Goal: Task Accomplishment & Management: Complete application form

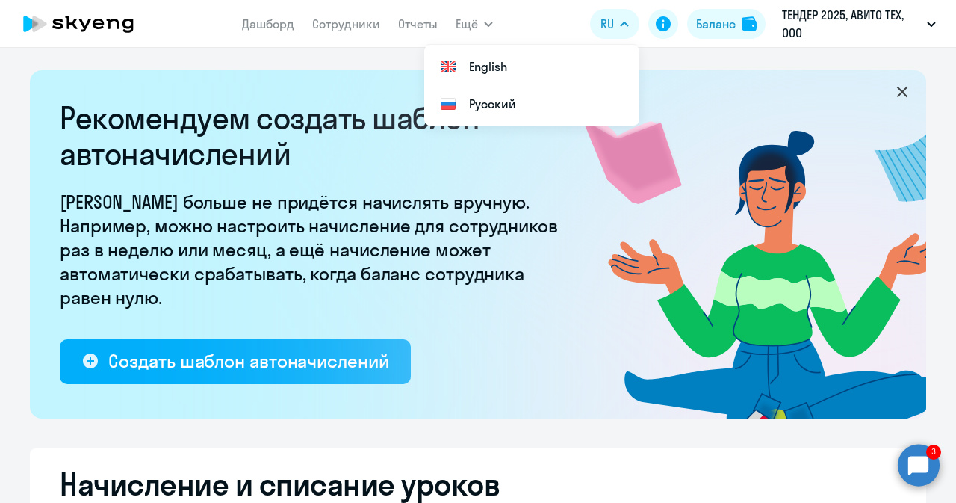
select select "10"
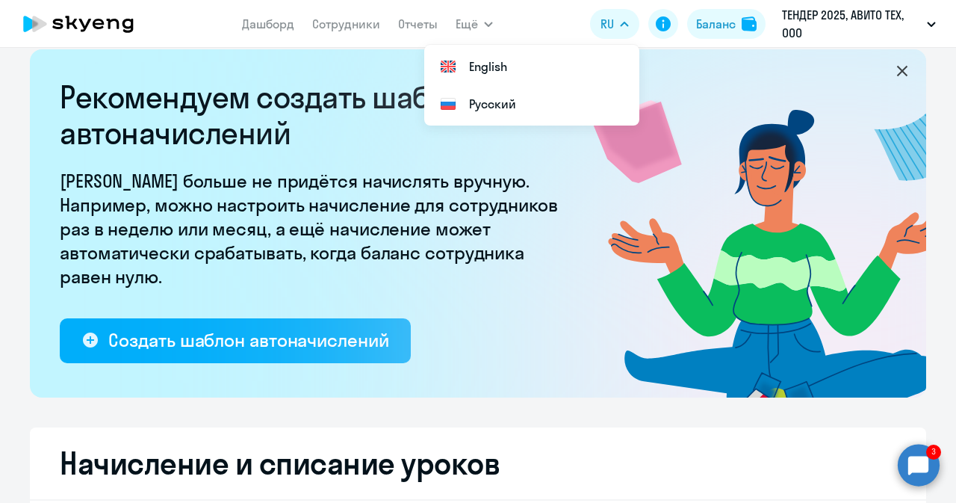
scroll to position [13, 0]
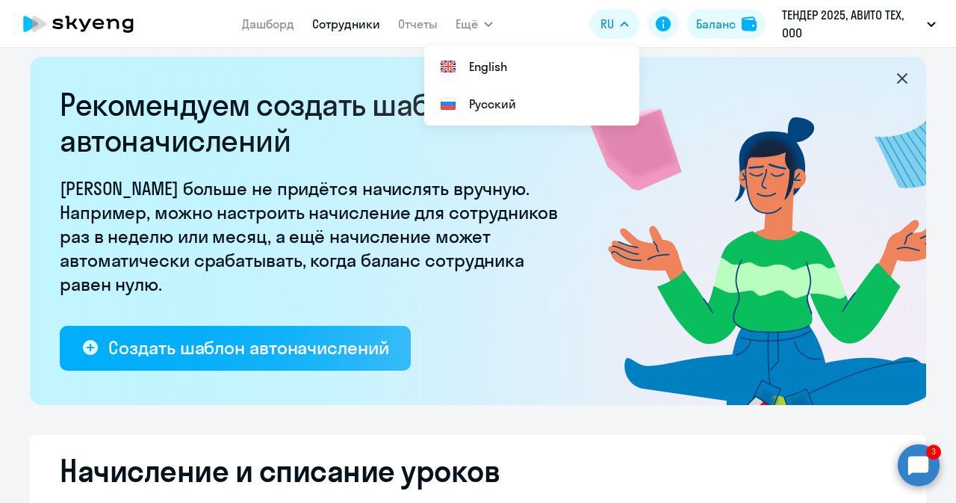
click at [332, 29] on link "Сотрудники" at bounding box center [346, 23] width 68 height 15
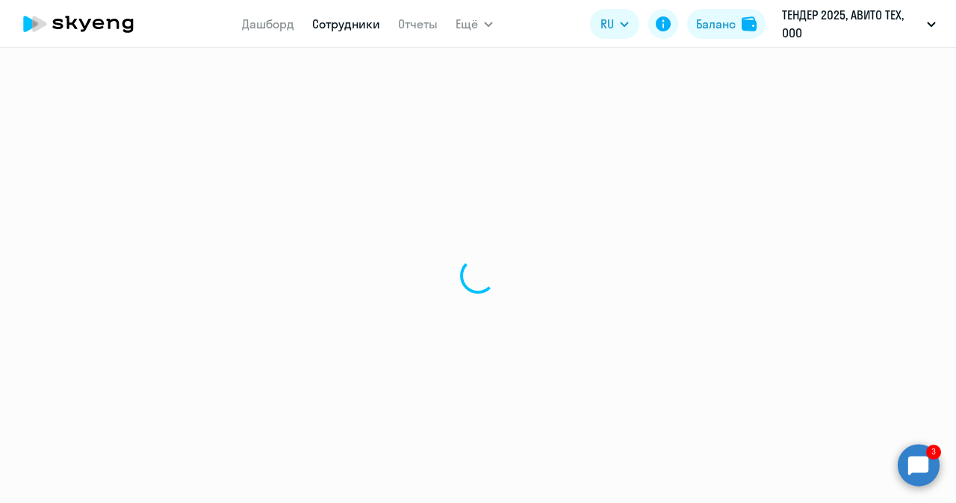
select select "30"
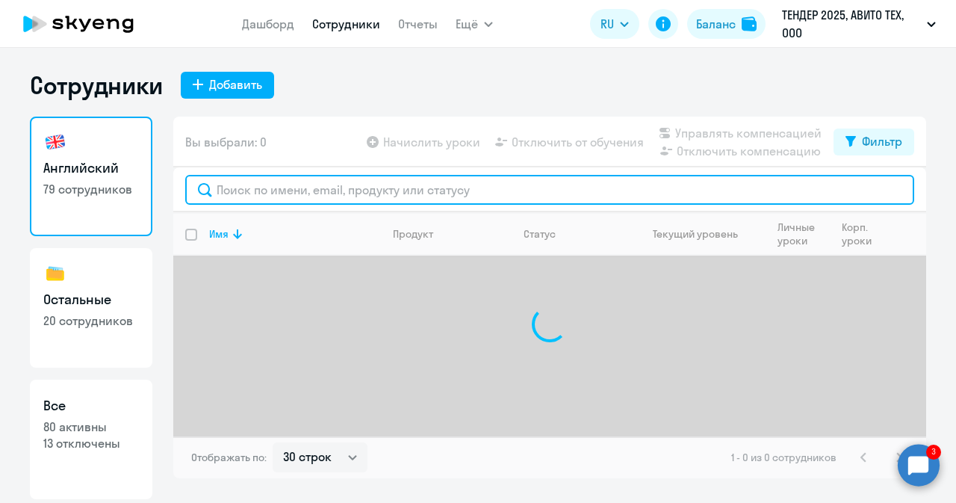
click at [286, 198] on input "text" at bounding box center [549, 190] width 729 height 30
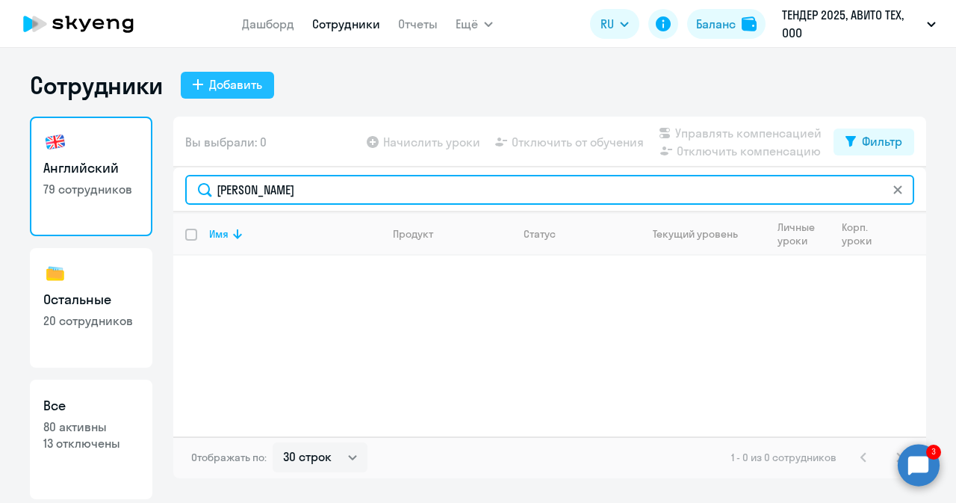
type input "[PERSON_NAME]"
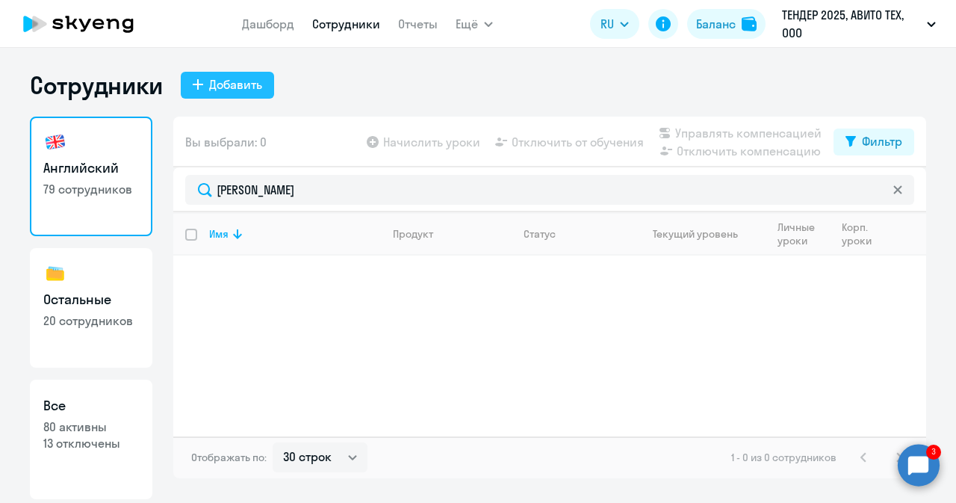
click at [244, 92] on div "Добавить" at bounding box center [235, 84] width 53 height 18
select select "english_adult_not_native_speaker"
select select "3"
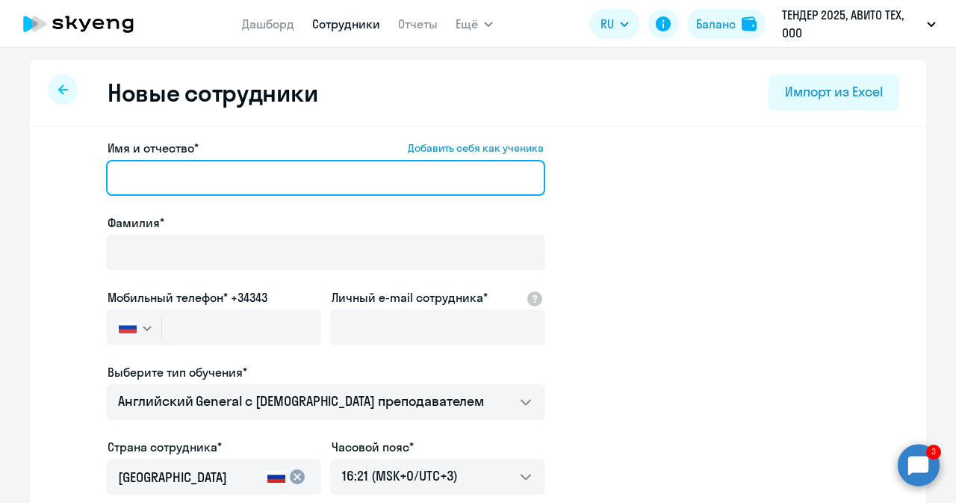
click at [291, 180] on input "Имя и отчество* Добавить себя как ученика" at bounding box center [325, 178] width 439 height 36
paste input "[PERSON_NAME]"
type input "[PERSON_NAME]"
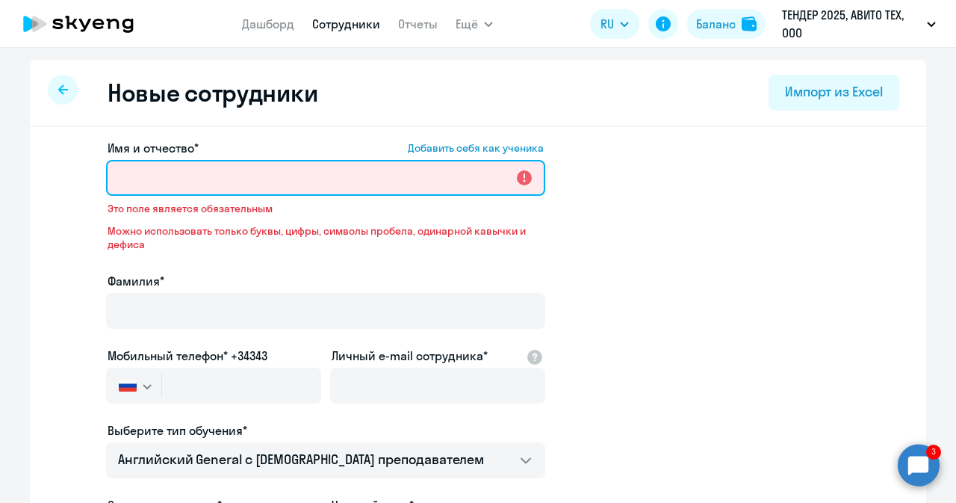
click at [290, 170] on input "Имя и отчество* Добавить себя как ученика" at bounding box center [325, 178] width 439 height 36
paste input "[PERSON_NAME]"
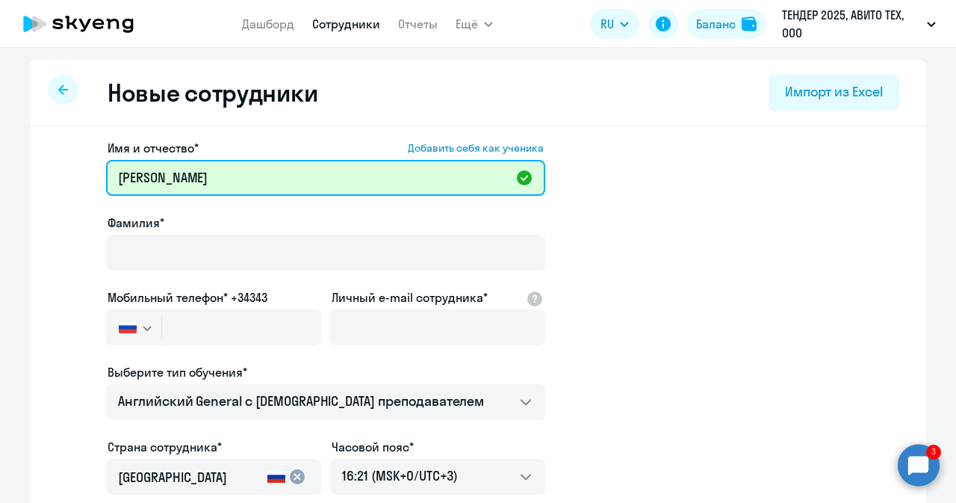
type input "[PERSON_NAME]"
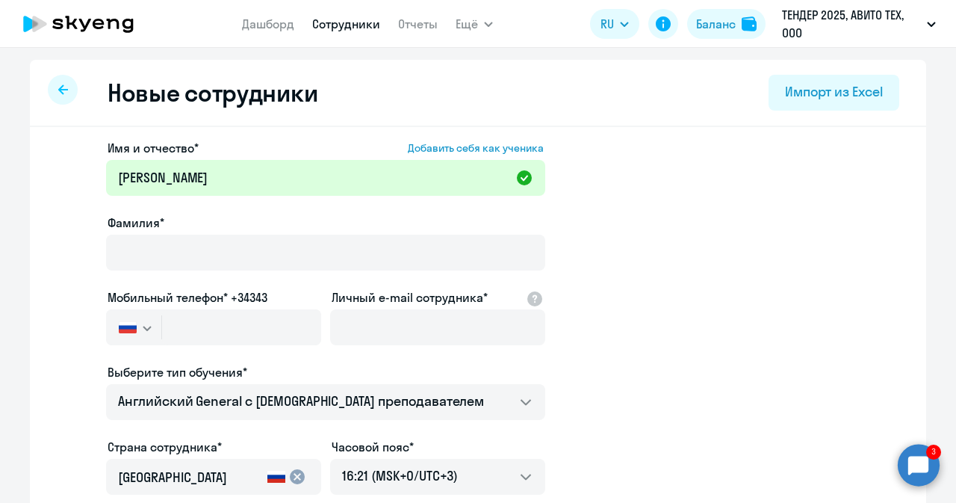
click at [241, 271] on div at bounding box center [325, 273] width 439 height 6
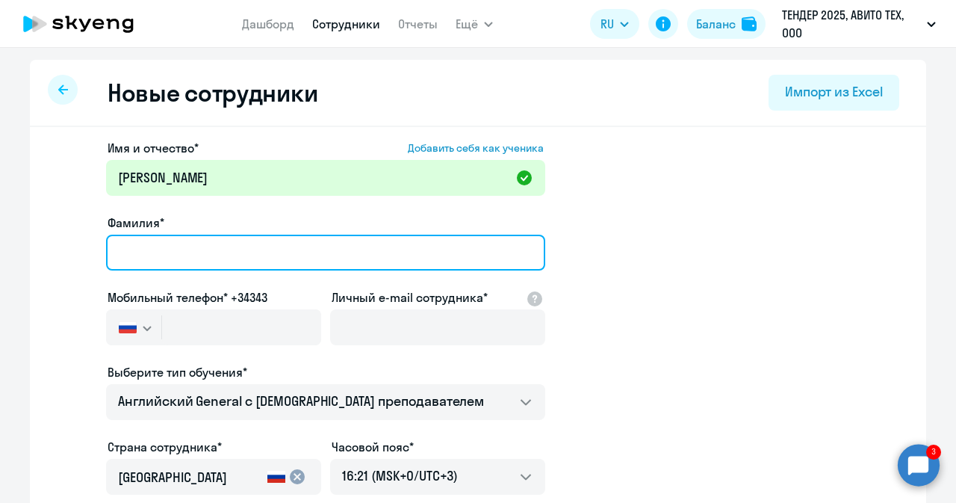
click at [241, 265] on input "Фамилия*" at bounding box center [325, 253] width 439 height 36
type input "[PERSON_NAME]"
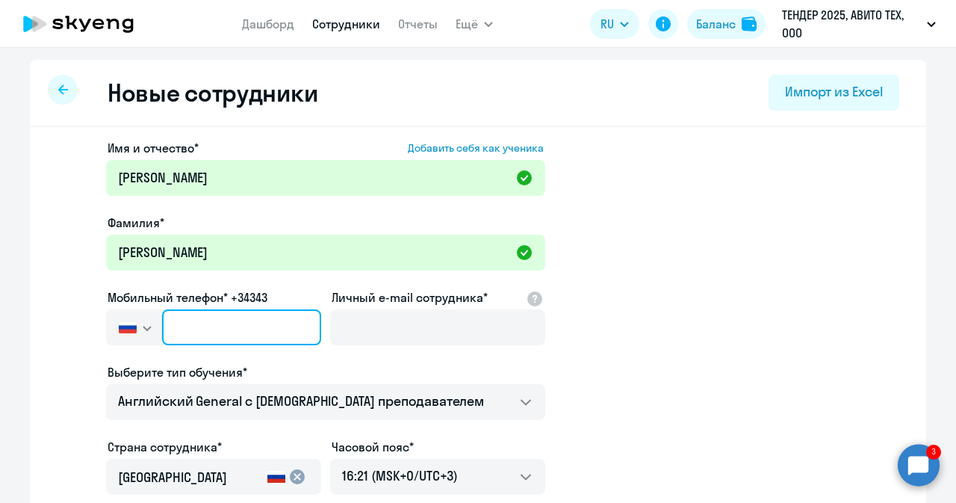
paste input "[PHONE_NUMBER]"
click at [230, 335] on input "text" at bounding box center [241, 327] width 159 height 36
type input "[PHONE_NUMBER]"
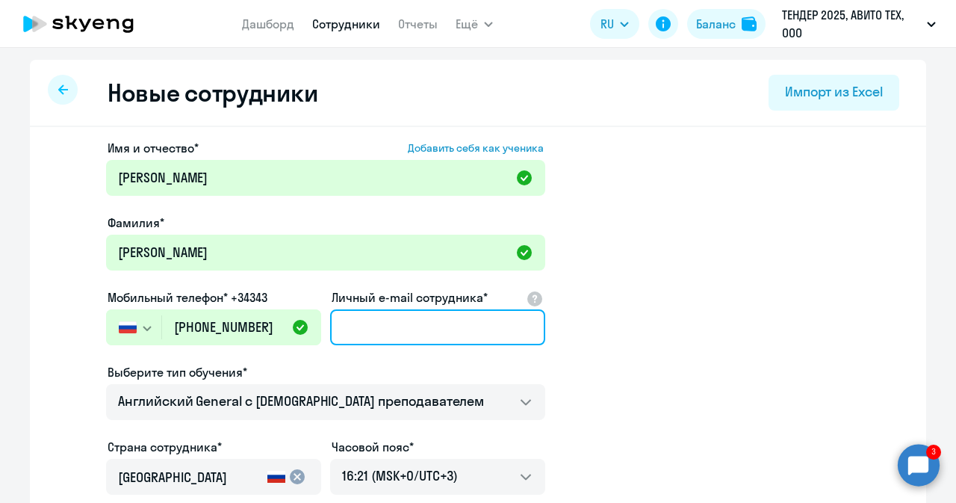
click at [360, 317] on input "Личный e-mail сотрудника*" at bounding box center [437, 327] width 215 height 36
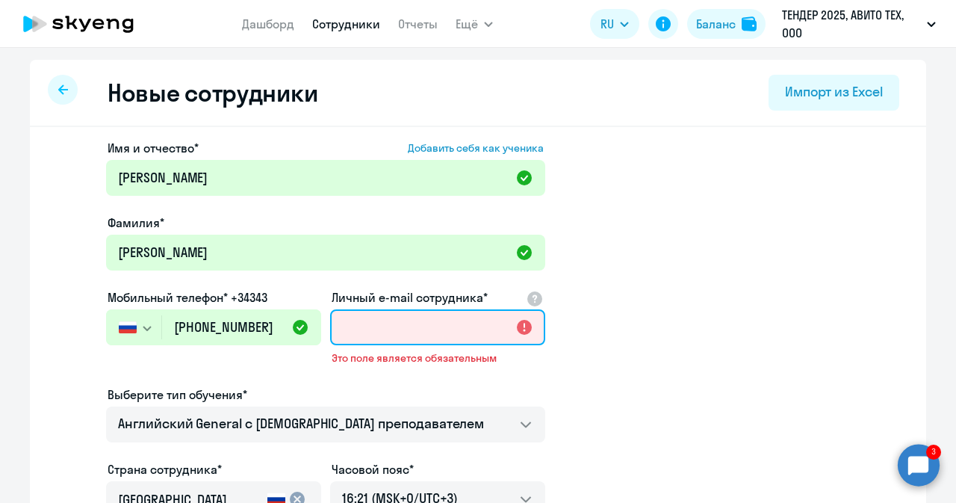
paste input "[EMAIL_ADDRESS][DOMAIN_NAME]"
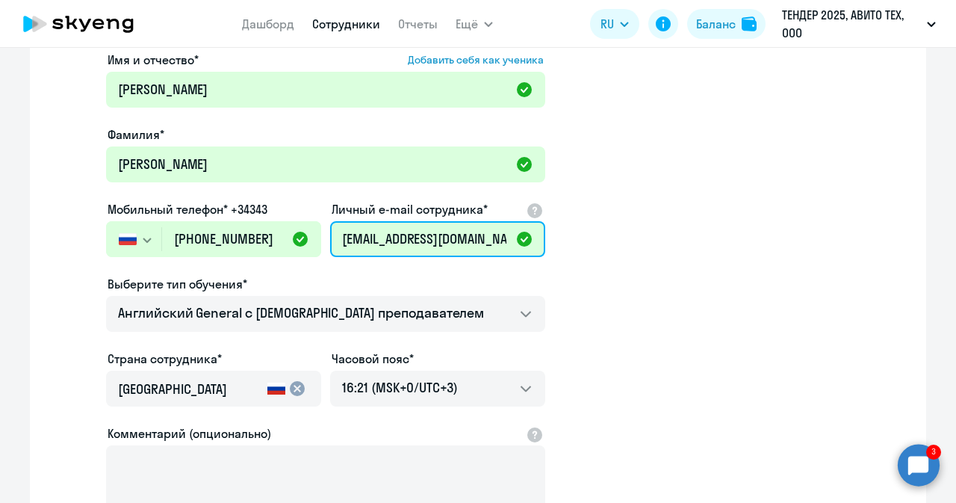
scroll to position [90, 0]
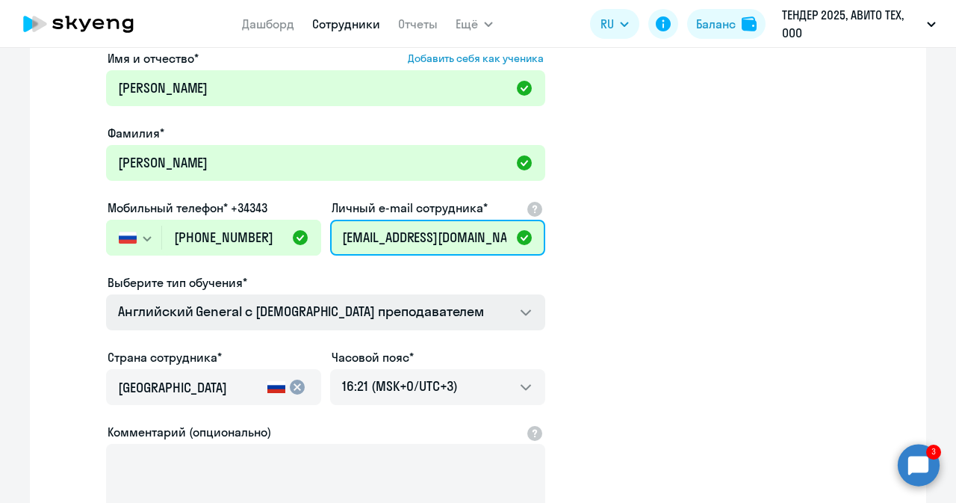
type input "[EMAIL_ADDRESS][DOMAIN_NAME]"
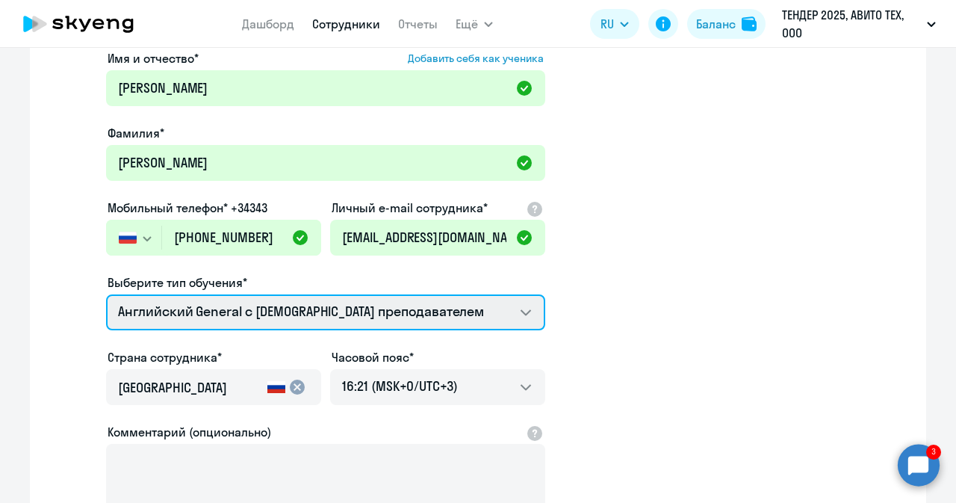
click at [391, 313] on select "Английский General с [DEMOGRAPHIC_DATA] преподавателем Английский General с [DE…" at bounding box center [325, 312] width 439 height 36
select select "english_adult_native_speaker"
click at [106, 294] on select "Английский General с [DEMOGRAPHIC_DATA] преподавателем Английский General с [DE…" at bounding box center [325, 312] width 439 height 36
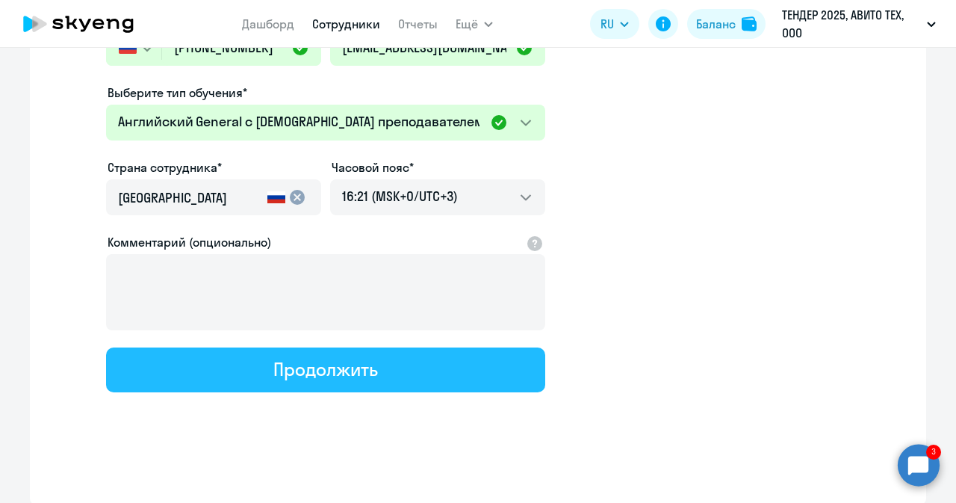
click at [400, 368] on button "Продолжить" at bounding box center [325, 369] width 439 height 45
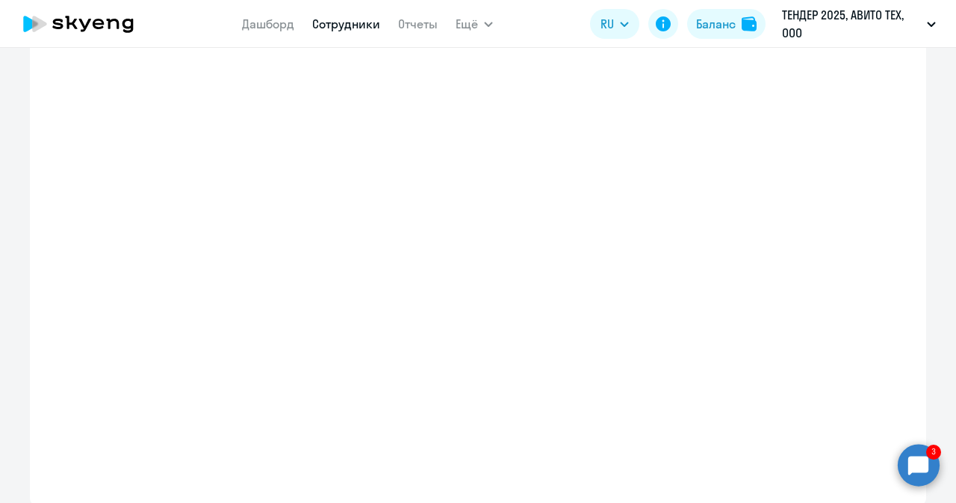
scroll to position [365, 0]
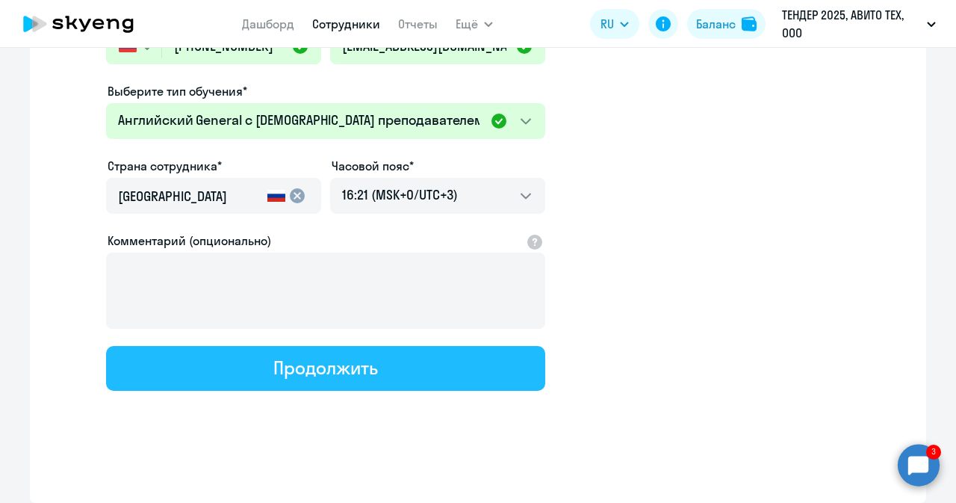
select select "english_adult_native_speaker"
select select "3"
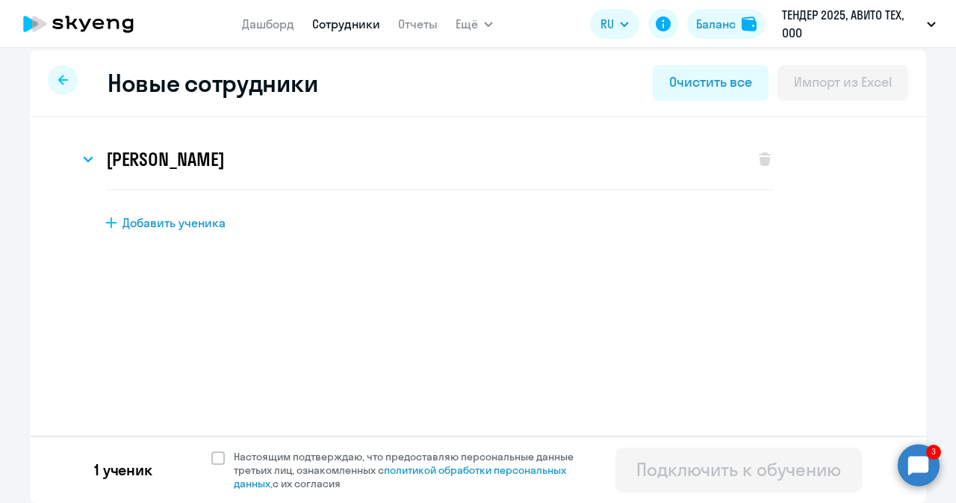
scroll to position [0, 0]
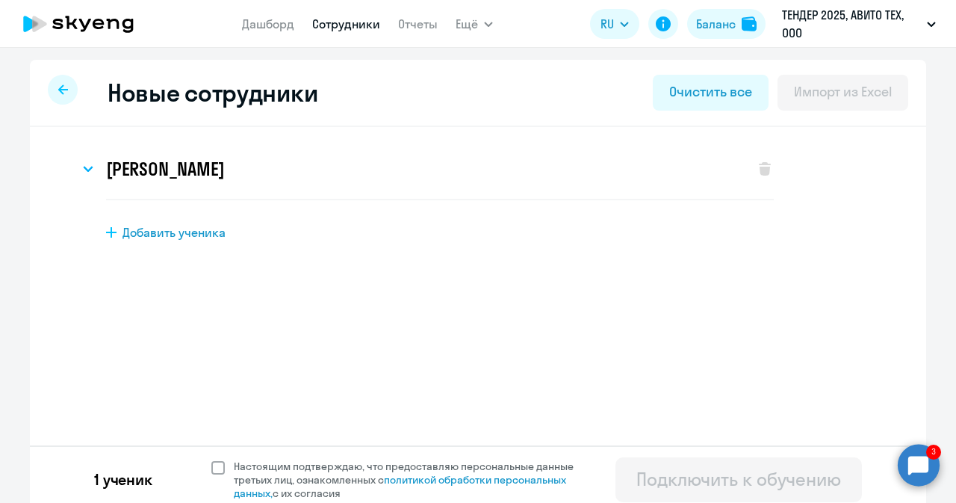
click at [211, 471] on span at bounding box center [217, 467] width 13 height 13
click at [211, 459] on input "Настоящим подтверждаю, что предоставляю персональные данные третьих лиц, ознако…" at bounding box center [211, 459] width 1 height 1
checkbox input "true"
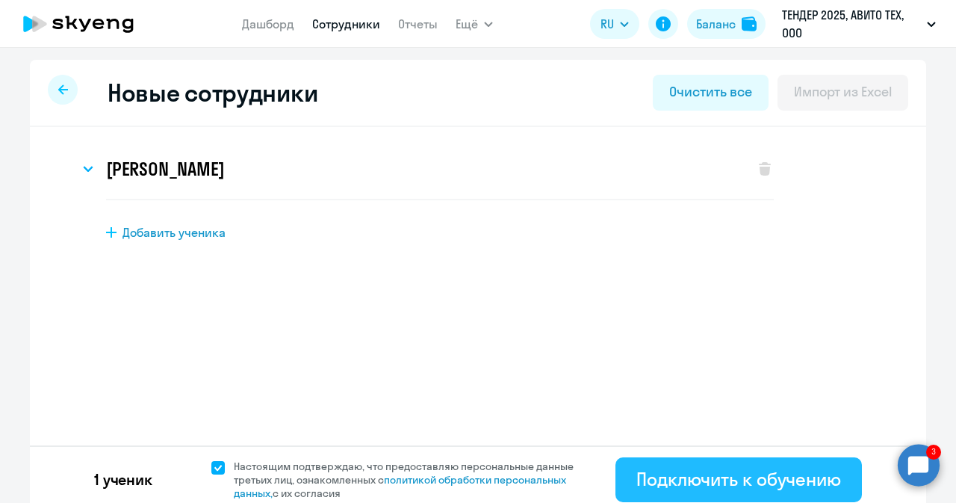
click at [659, 483] on div "Подключить к обучению" at bounding box center [739, 479] width 205 height 24
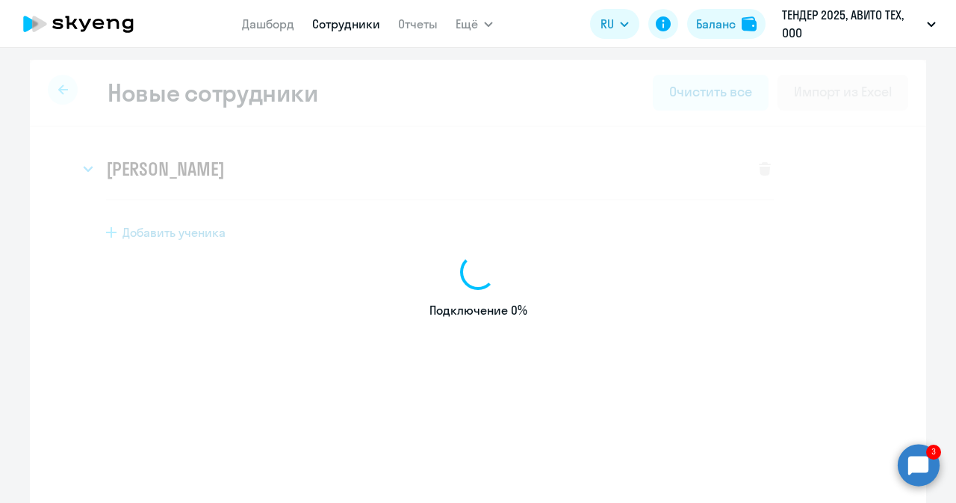
select select "english_adult_not_native_speaker"
select select "3"
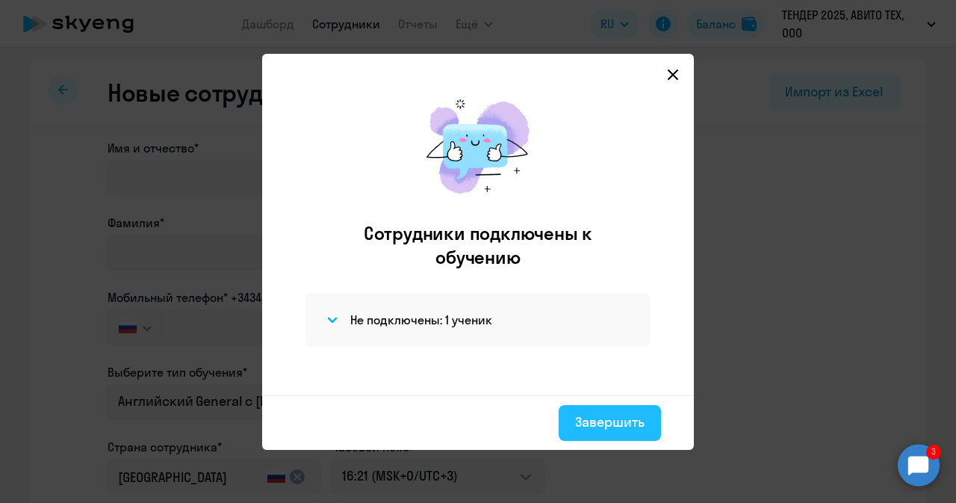
click at [610, 405] on button "Завершить" at bounding box center [610, 423] width 102 height 36
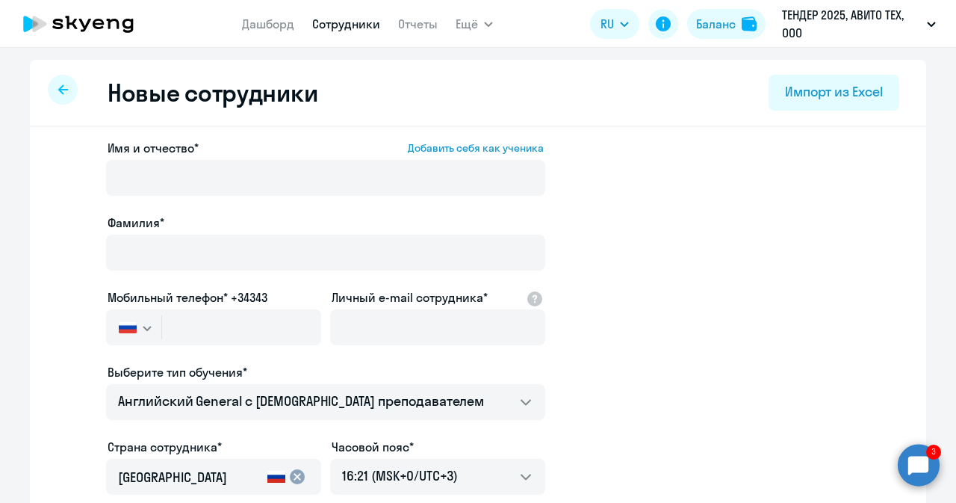
select select "30"
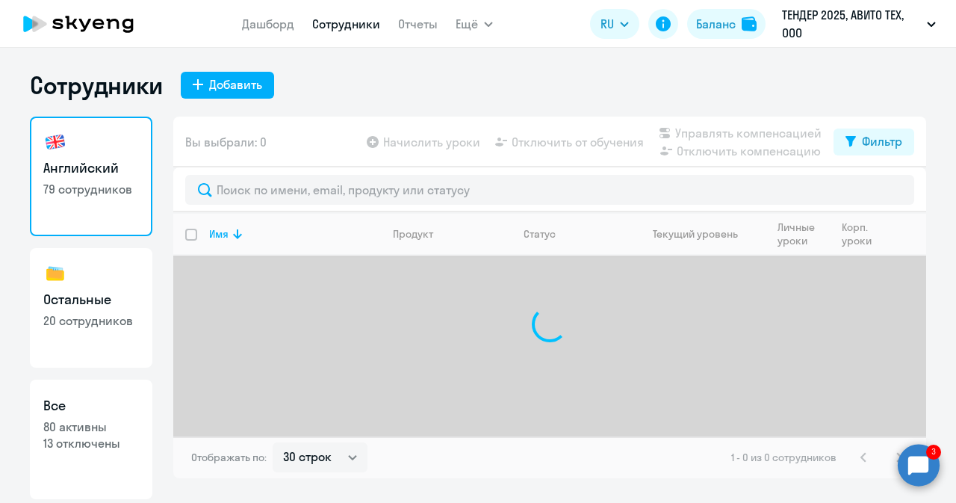
click at [918, 461] on circle at bounding box center [919, 465] width 42 height 42
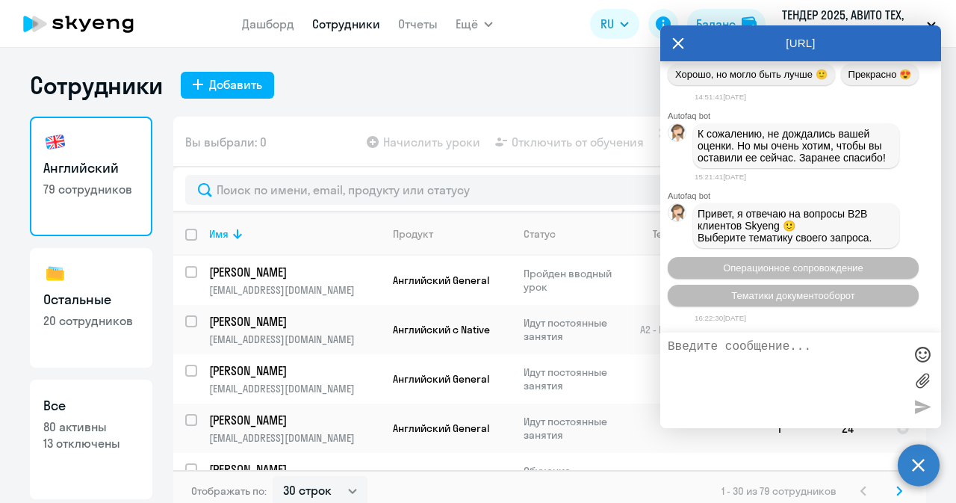
scroll to position [65641, 0]
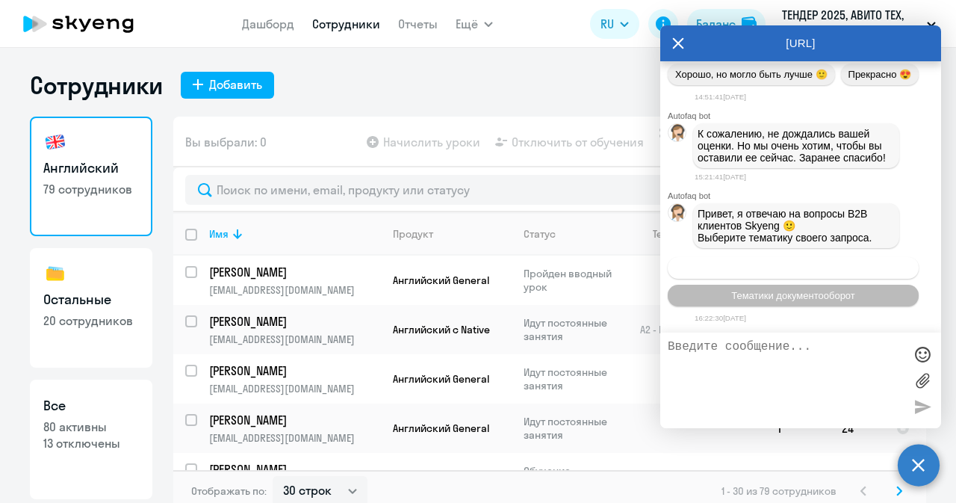
click at [781, 262] on button "Операционное сопровождение" at bounding box center [793, 268] width 251 height 22
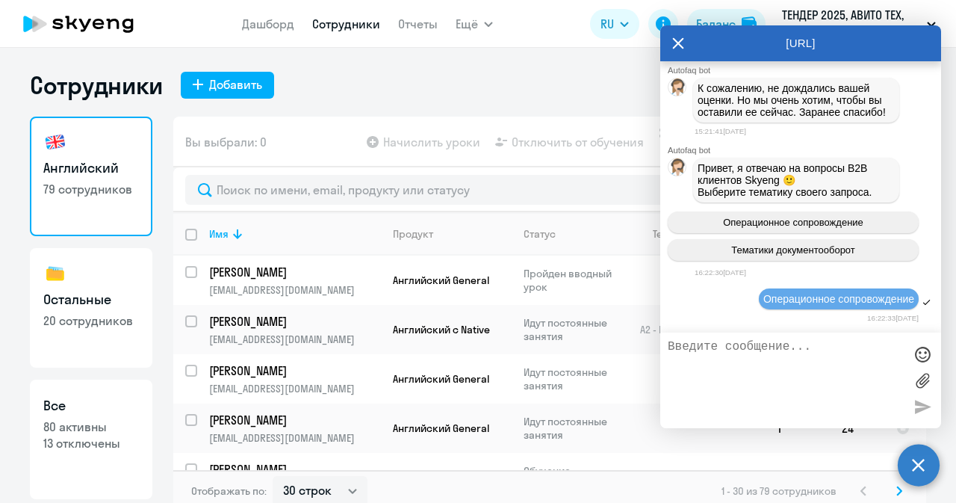
scroll to position [65777, 0]
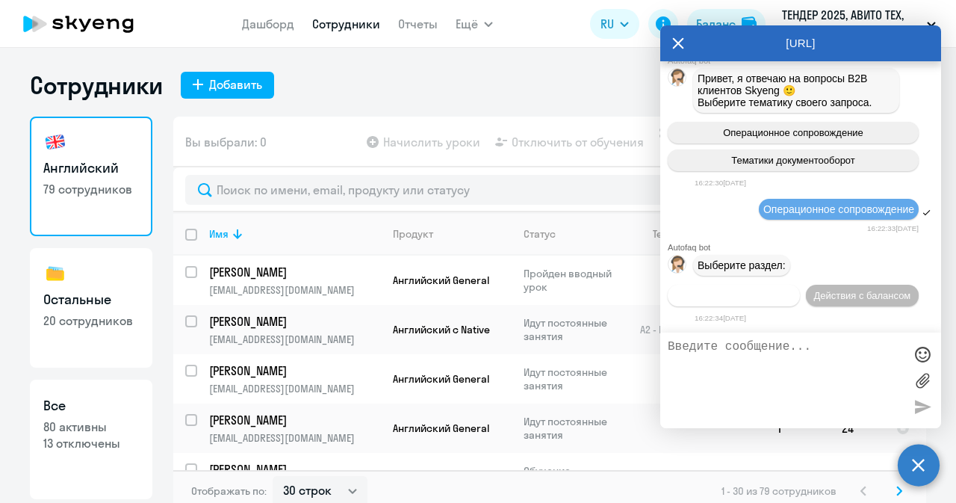
click at [743, 297] on span "Действия по сотрудникам" at bounding box center [734, 295] width 116 height 11
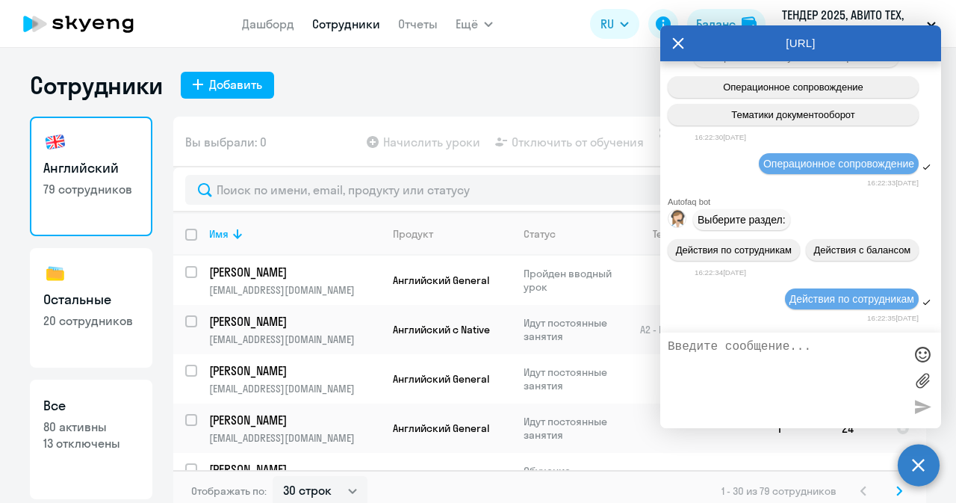
scroll to position [65997, 0]
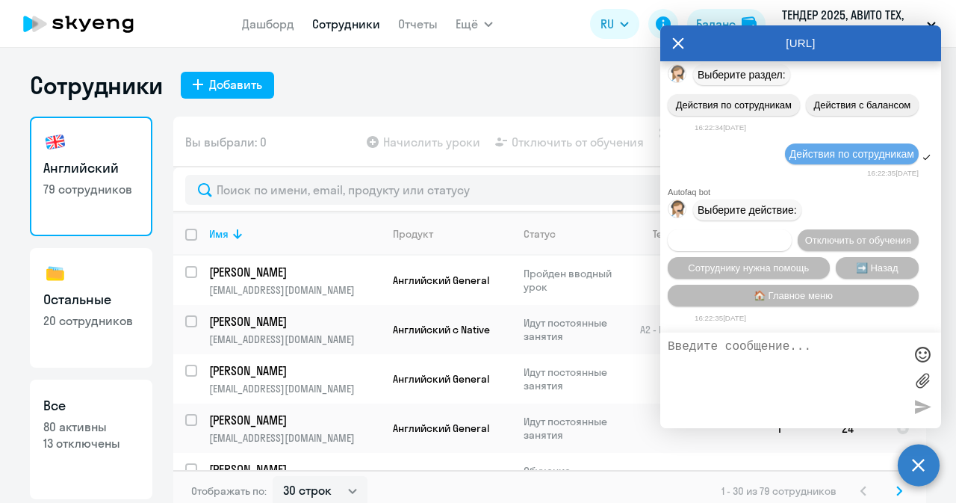
click at [751, 235] on span "Подключить к обучению" at bounding box center [729, 240] width 109 height 11
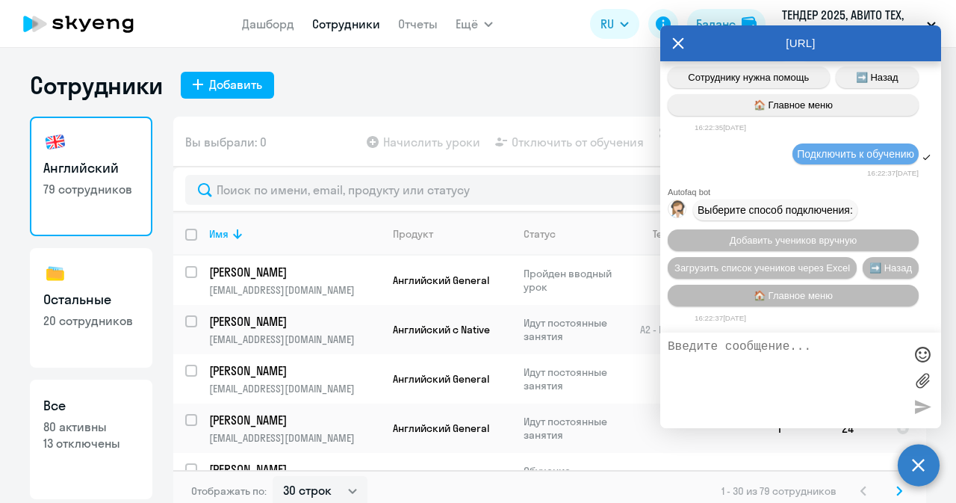
scroll to position [66189, 0]
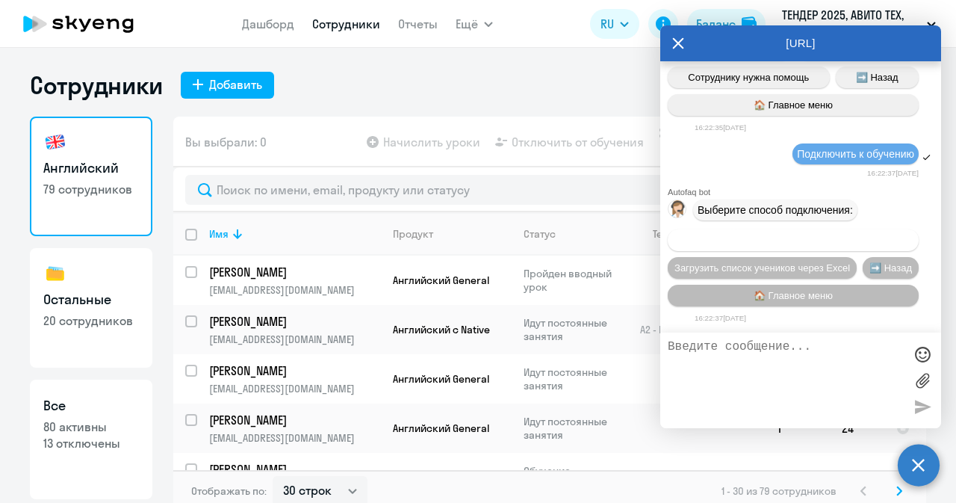
click at [743, 237] on span "Добавить учеников вручную" at bounding box center [793, 240] width 127 height 11
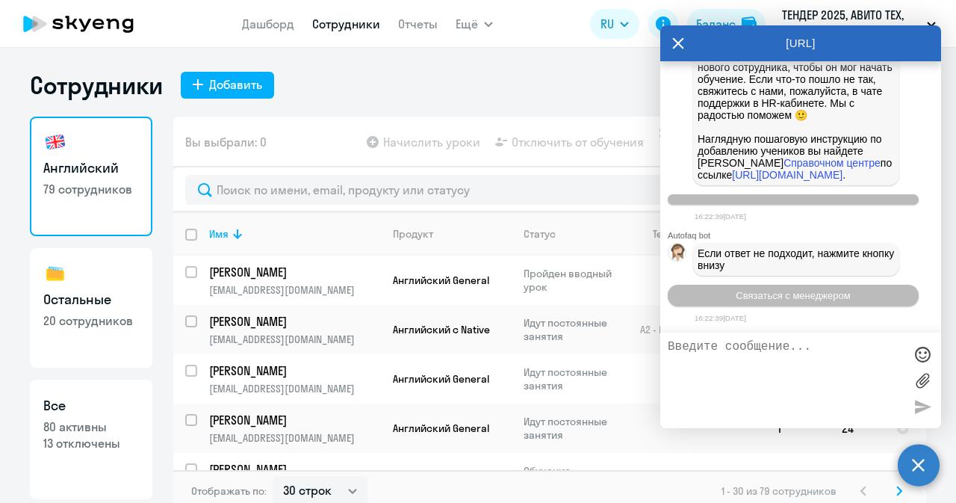
scroll to position [66929, 0]
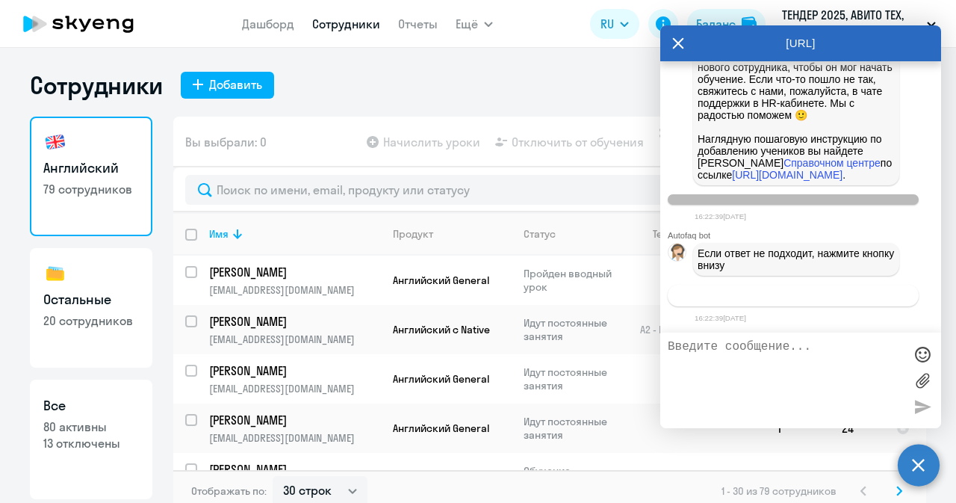
click at [743, 295] on span "Связаться с менеджером" at bounding box center [793, 295] width 114 height 11
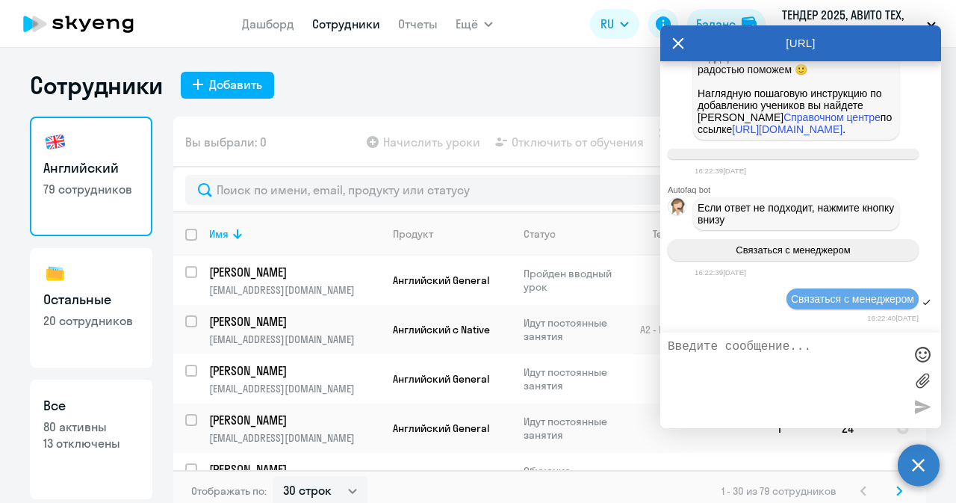
scroll to position [66974, 0]
click at [725, 348] on textarea at bounding box center [786, 380] width 236 height 81
paste textarea "[PERSON_NAME]"
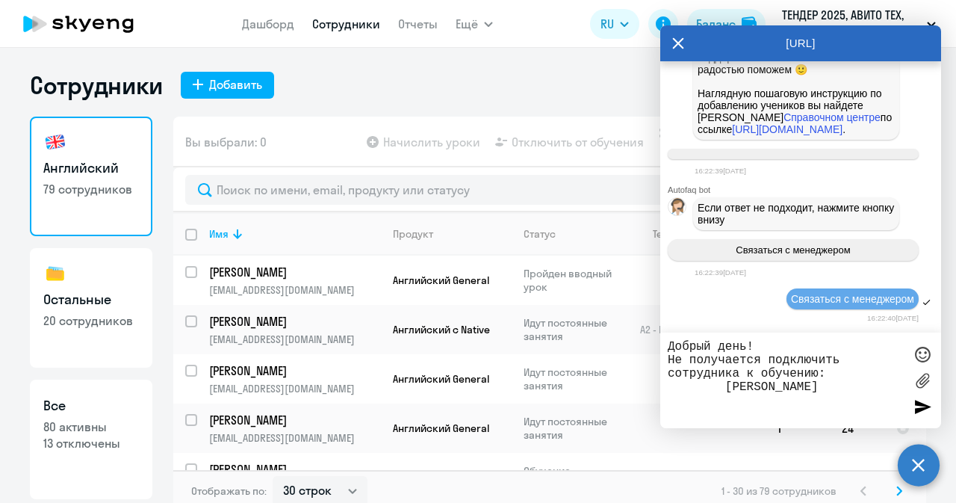
click at [721, 394] on textarea "Добрый день! Не получается подключить сотрудника к обучению: [PERSON_NAME]" at bounding box center [786, 380] width 236 height 81
click at [858, 388] on textarea "Добрый день! Не получается подключить сотрудника к обучению: [PERSON_NAME]" at bounding box center [786, 380] width 236 height 81
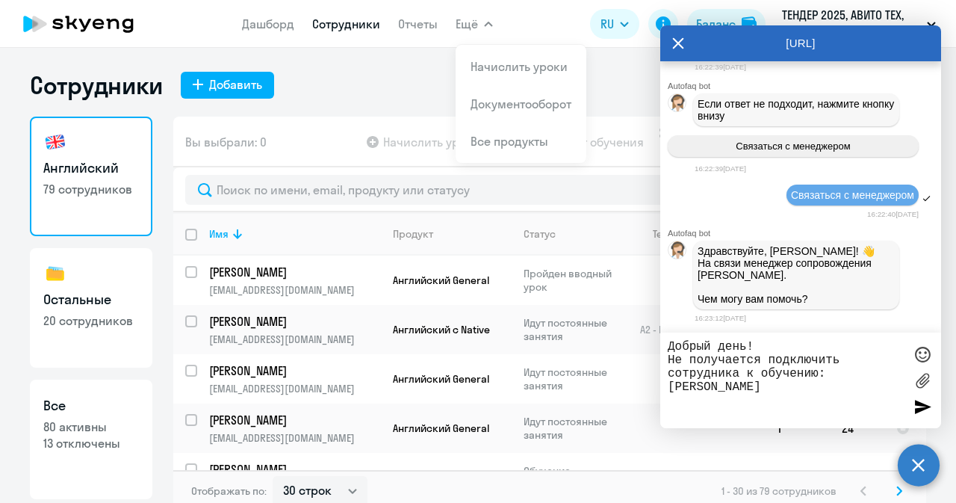
scroll to position [67081, 0]
paste textarea "[EMAIL_ADDRESS][DOMAIN_NAME]"
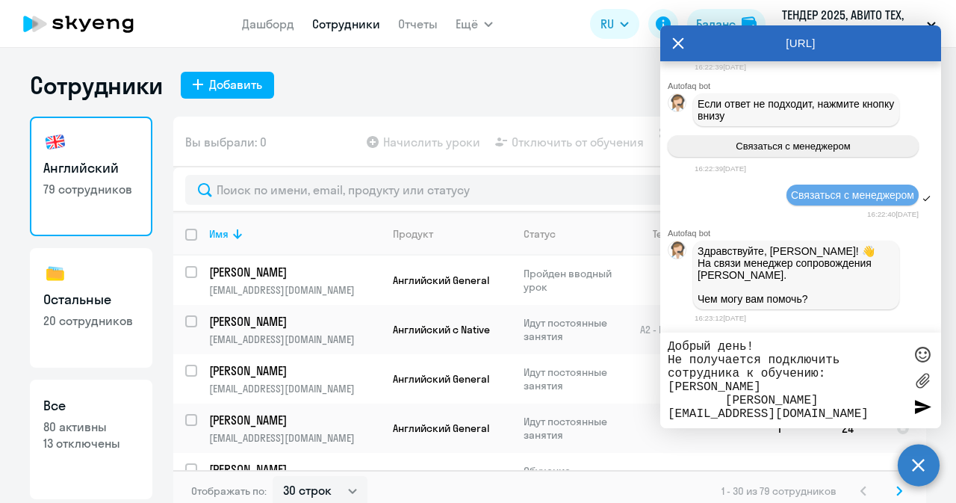
click at [717, 408] on textarea "Добрый день! Не получается подключить сотрудника к обучению: [PERSON_NAME] [PER…" at bounding box center [786, 380] width 236 height 81
click at [839, 403] on textarea "Добрый день! Не получается подключить сотрудника к обучению: [PERSON_NAME] [PER…" at bounding box center [786, 380] width 236 height 81
paste textarea "79131816097"
click at [711, 418] on textarea "Добрый день! Не получается подключить сотрудника к обучению: [PERSON_NAME] [PER…" at bounding box center [786, 380] width 236 height 81
click at [764, 411] on textarea "Добрый день! Не получается подключить сотрудника к обучению: [PERSON_NAME] [PER…" at bounding box center [786, 380] width 236 height 81
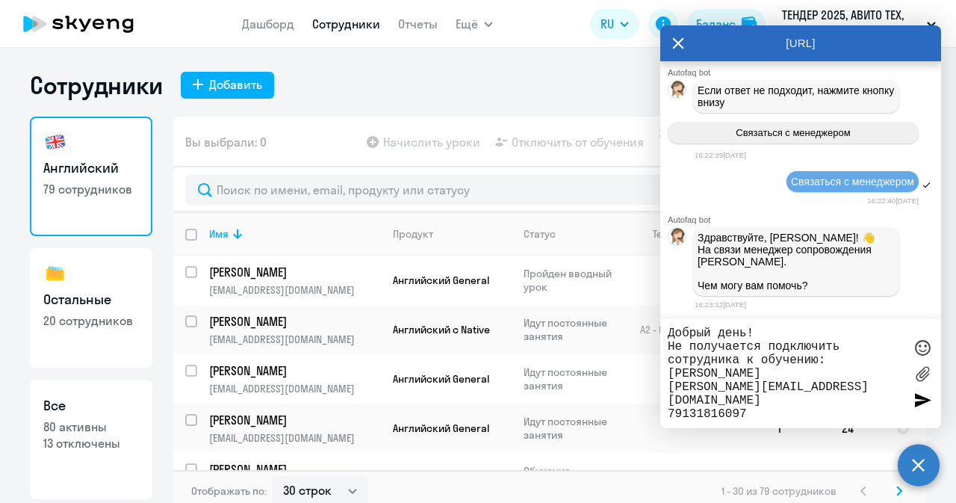
type textarea "Добрый день! Не получается подключить сотрудника к обучению: [PERSON_NAME] [PER…"
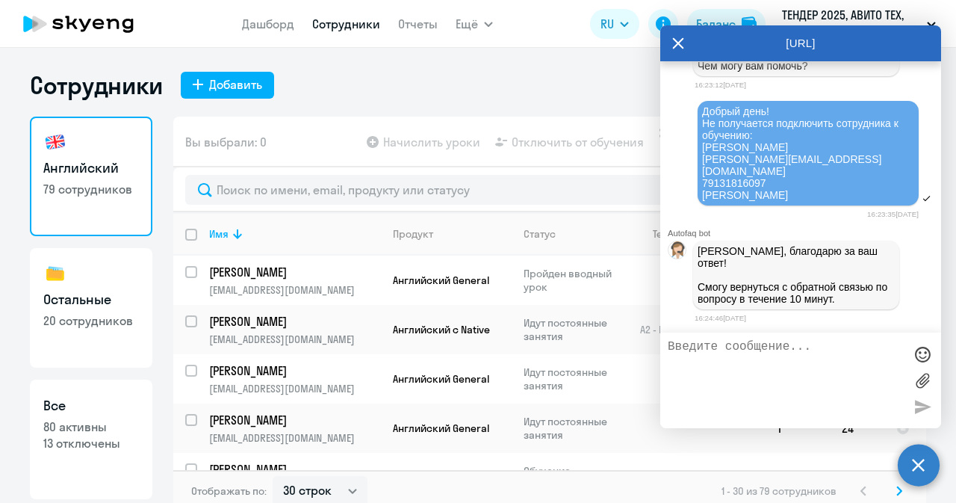
scroll to position [67291, 0]
